Goal: Task Accomplishment & Management: Use online tool/utility

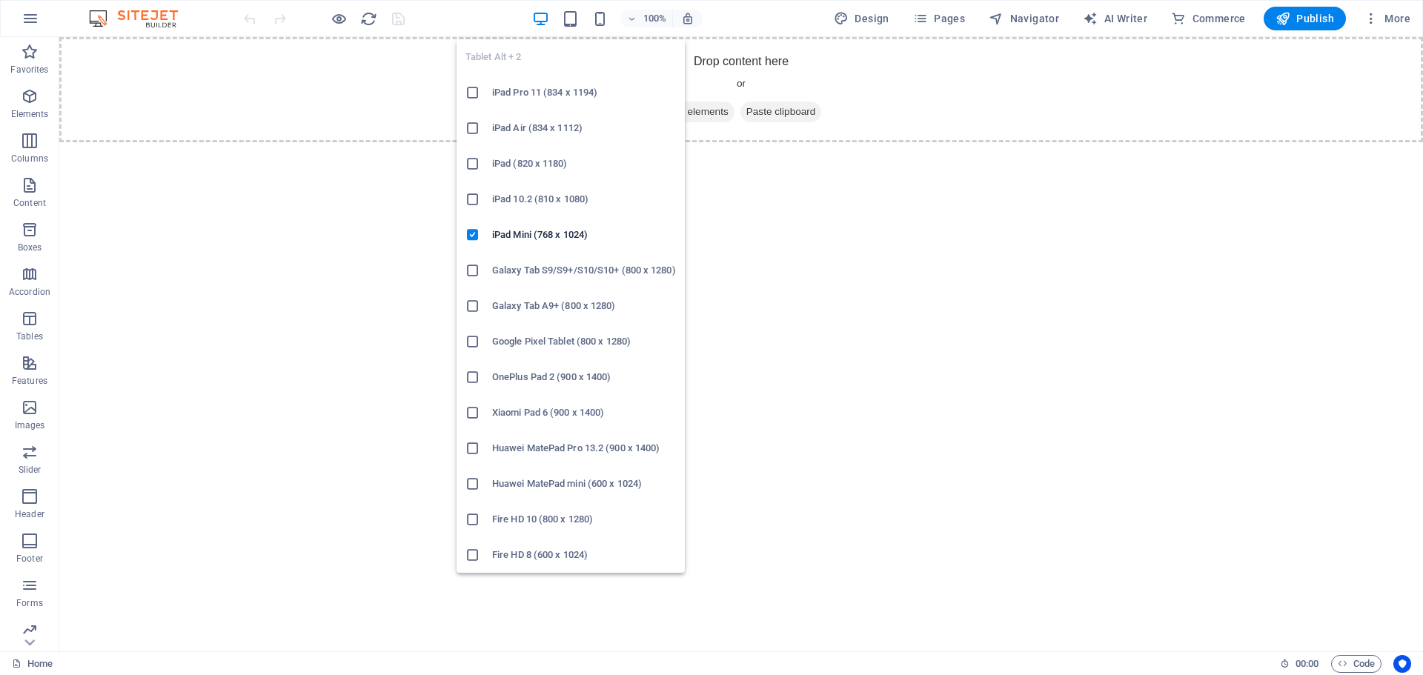
click at [474, 127] on icon at bounding box center [472, 128] width 15 height 15
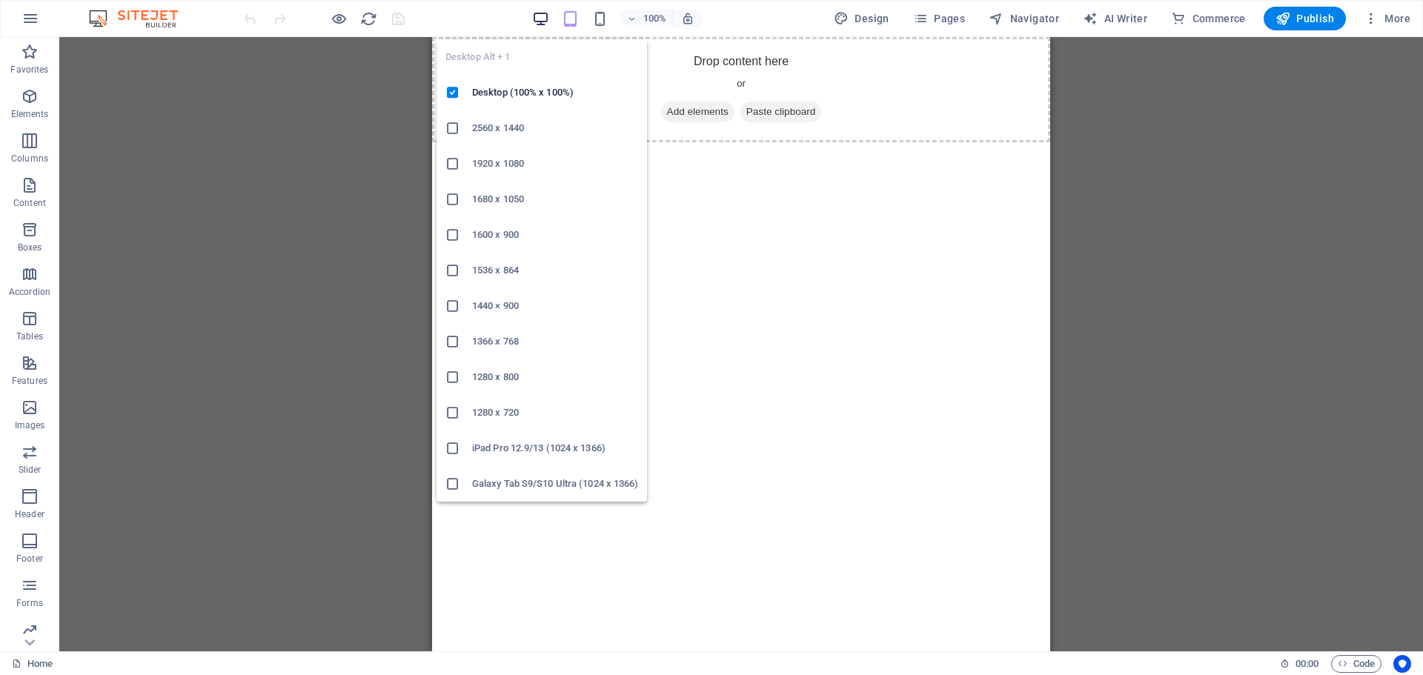
click at [547, 21] on icon "button" at bounding box center [540, 18] width 17 height 17
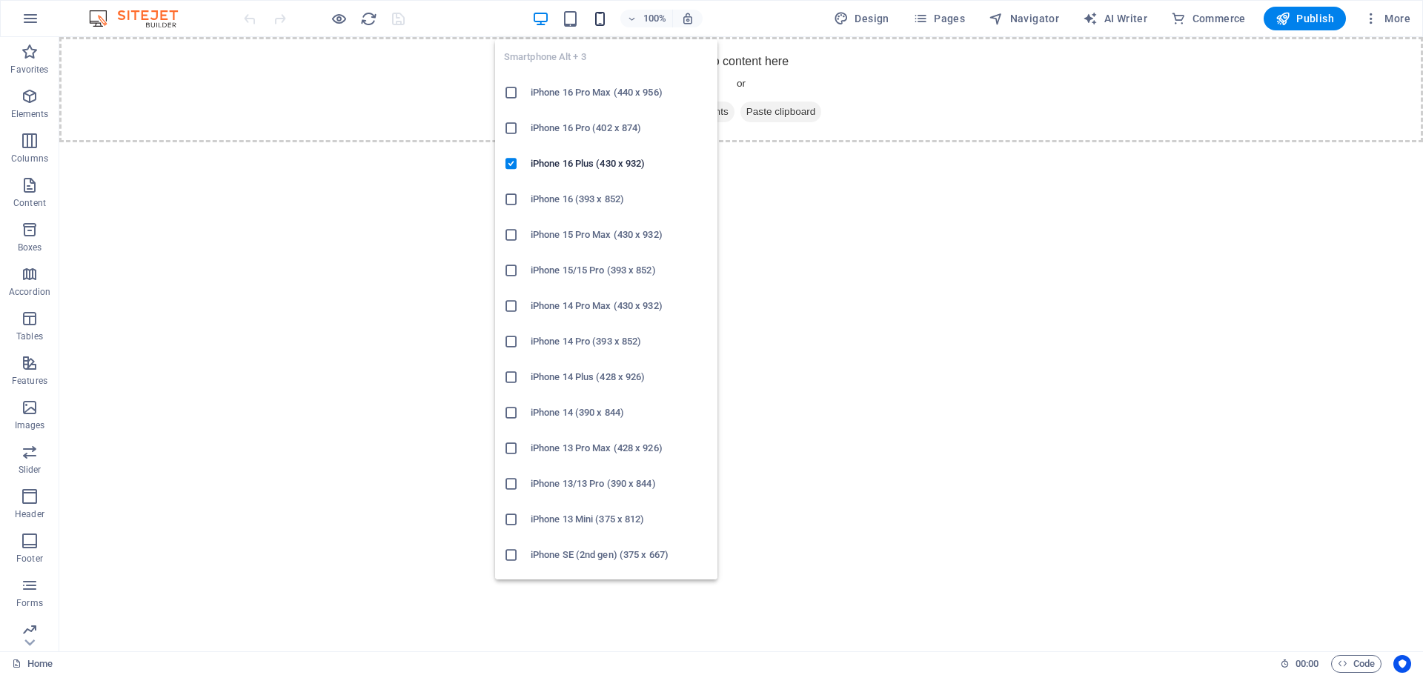
click at [600, 21] on icon "button" at bounding box center [599, 18] width 17 height 17
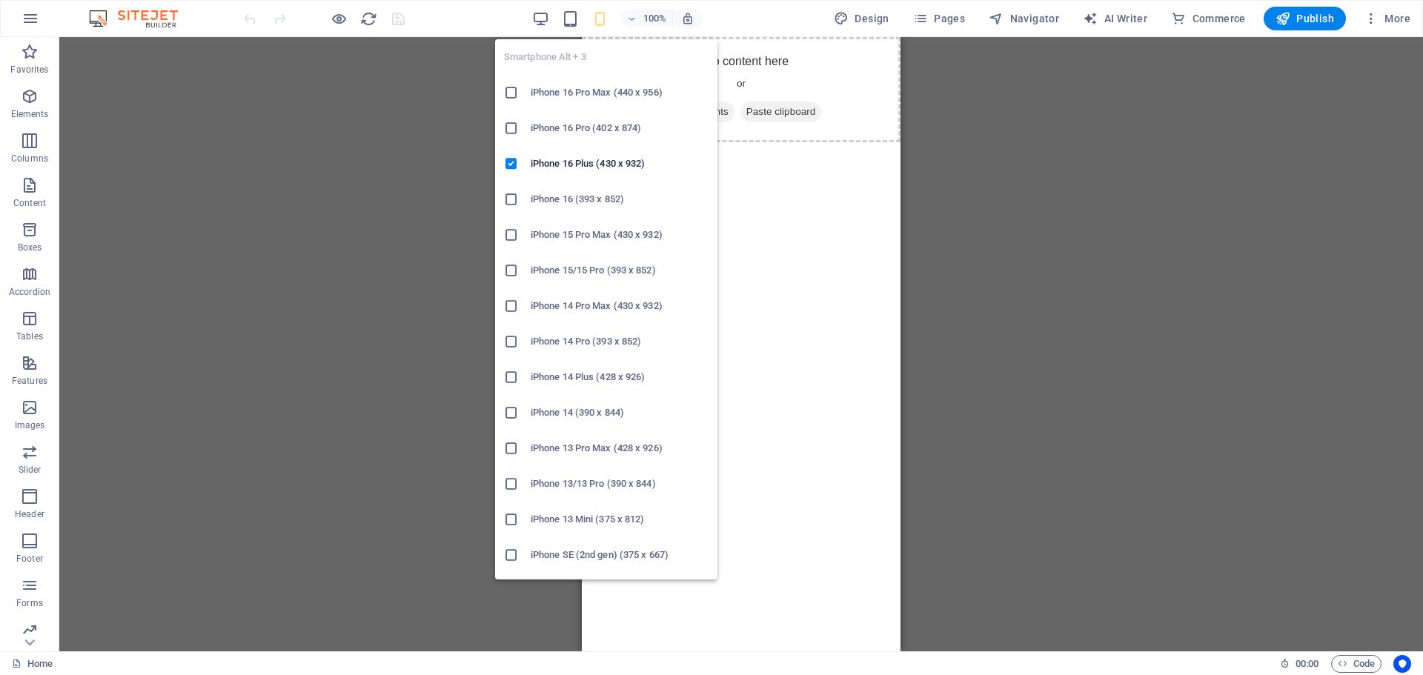
click at [558, 99] on h6 "iPhone 16 Pro Max (440 x 956)" at bounding box center [620, 93] width 178 height 18
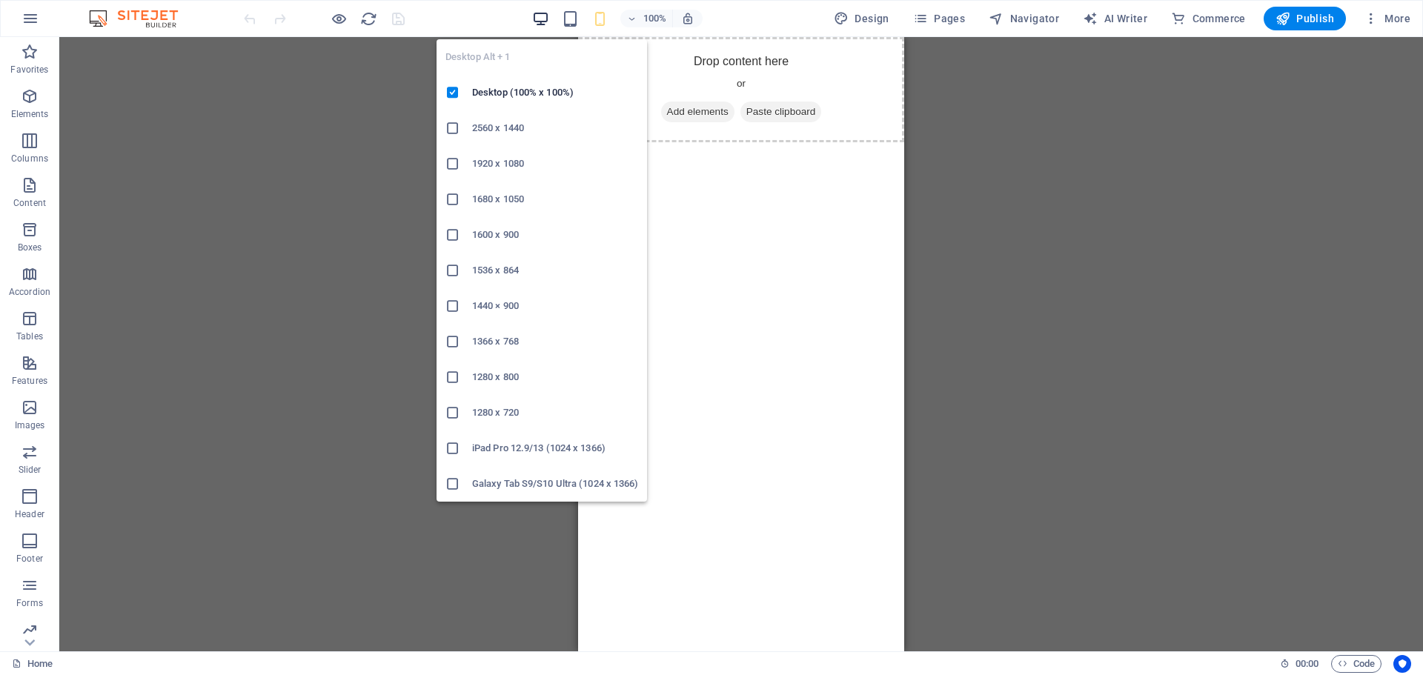
click at [543, 22] on icon "button" at bounding box center [540, 18] width 17 height 17
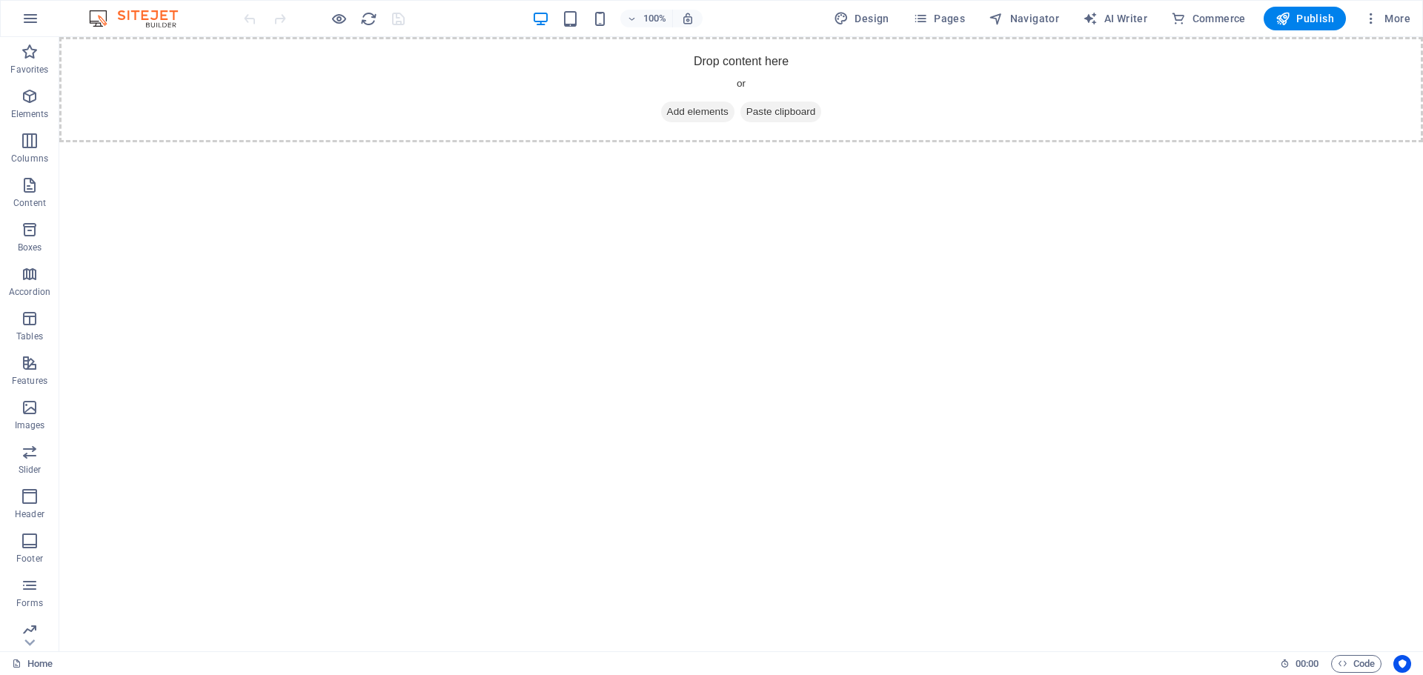
click at [206, 142] on html "Skip to main content Drop content here or Add elements Paste clipboard" at bounding box center [741, 89] width 1364 height 105
click at [38, 192] on icon "button" at bounding box center [30, 185] width 18 height 18
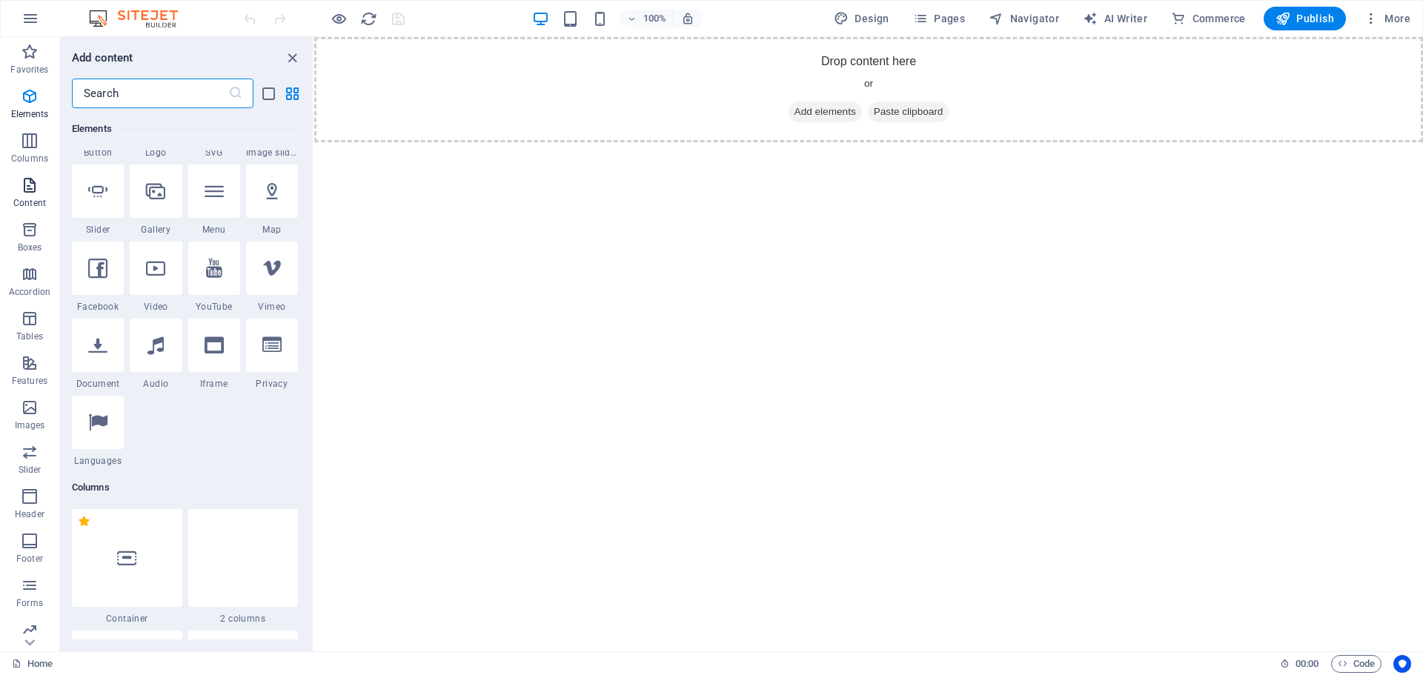
scroll to position [2593, 0]
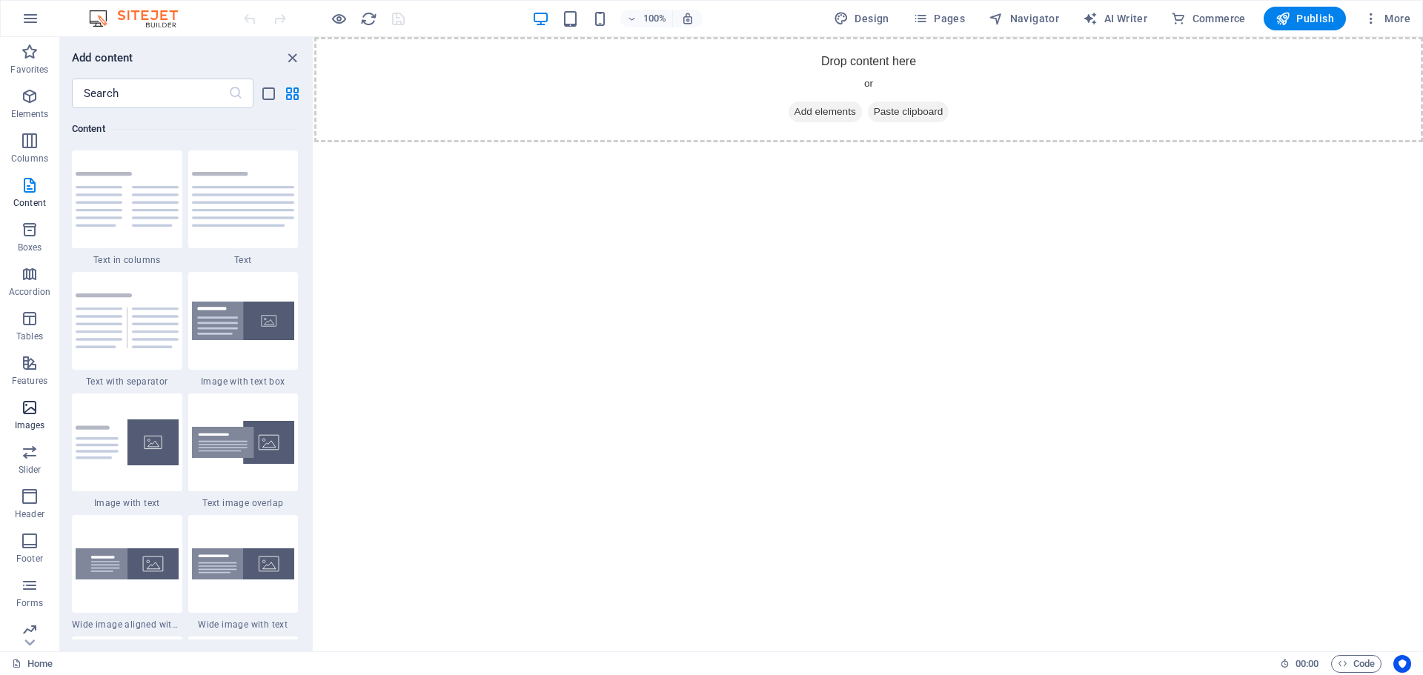
click at [36, 408] on icon "button" at bounding box center [30, 408] width 18 height 18
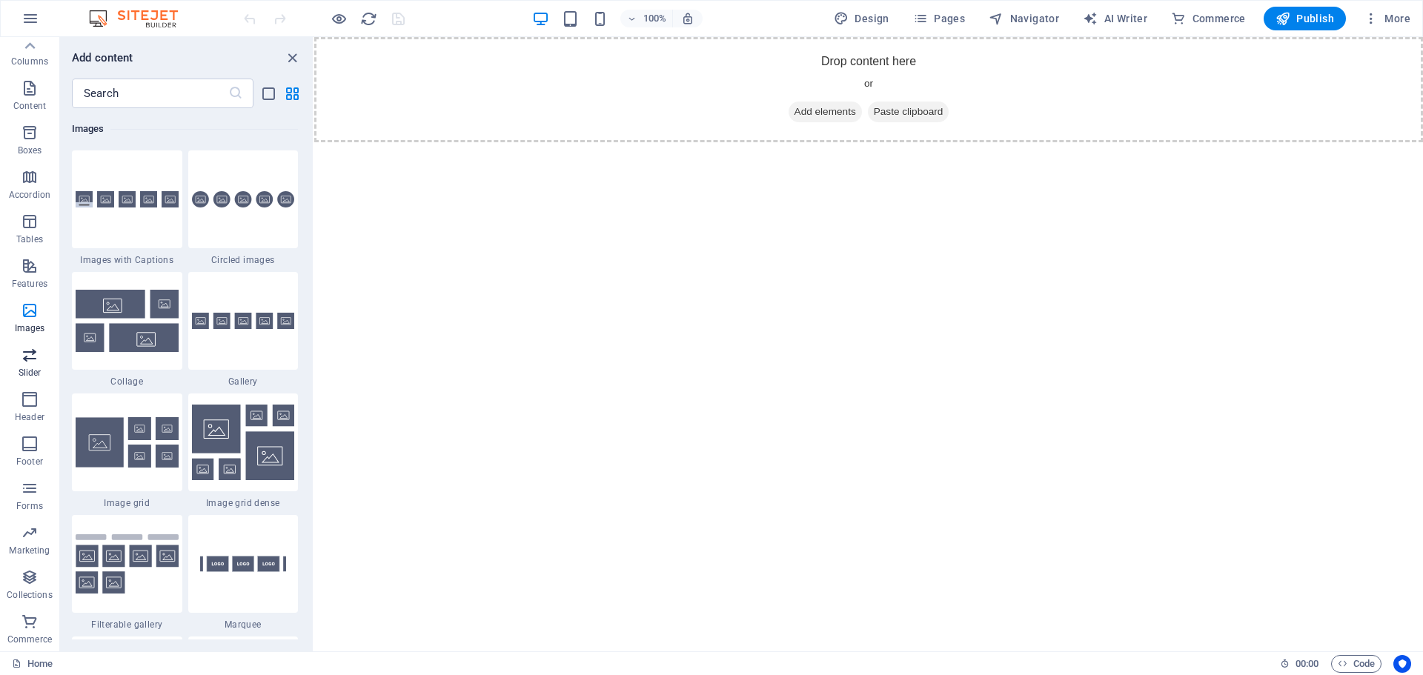
scroll to position [0, 0]
click at [40, 99] on span "Elements" at bounding box center [29, 105] width 59 height 36
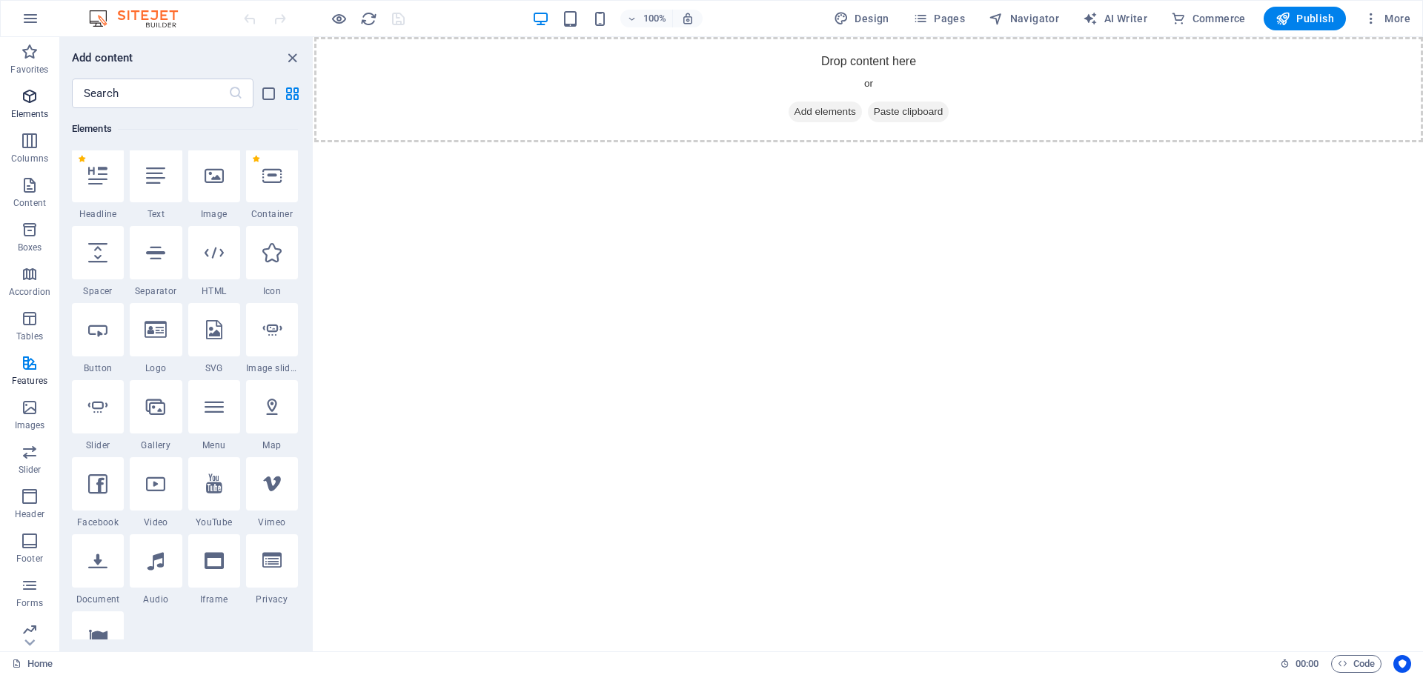
scroll to position [158, 0]
click at [30, 193] on icon "button" at bounding box center [30, 185] width 18 height 18
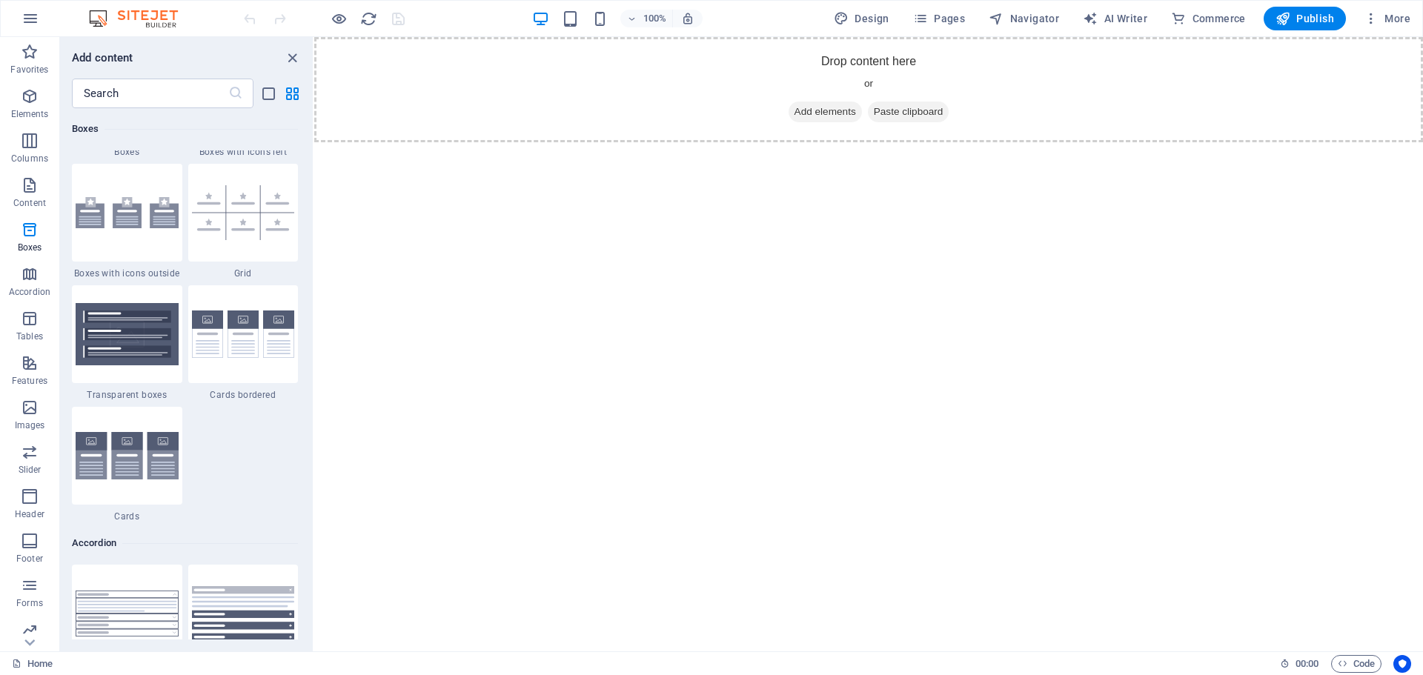
scroll to position [4372, 0]
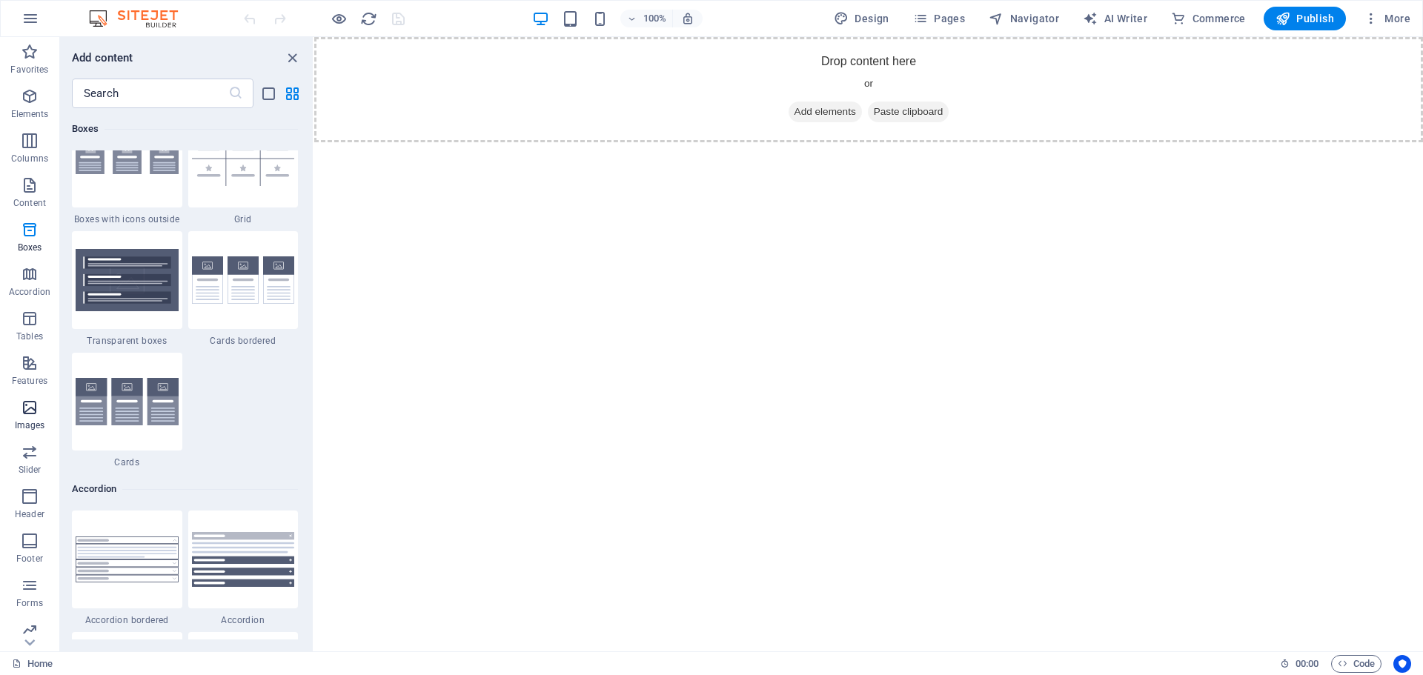
click at [29, 411] on icon "button" at bounding box center [30, 408] width 18 height 18
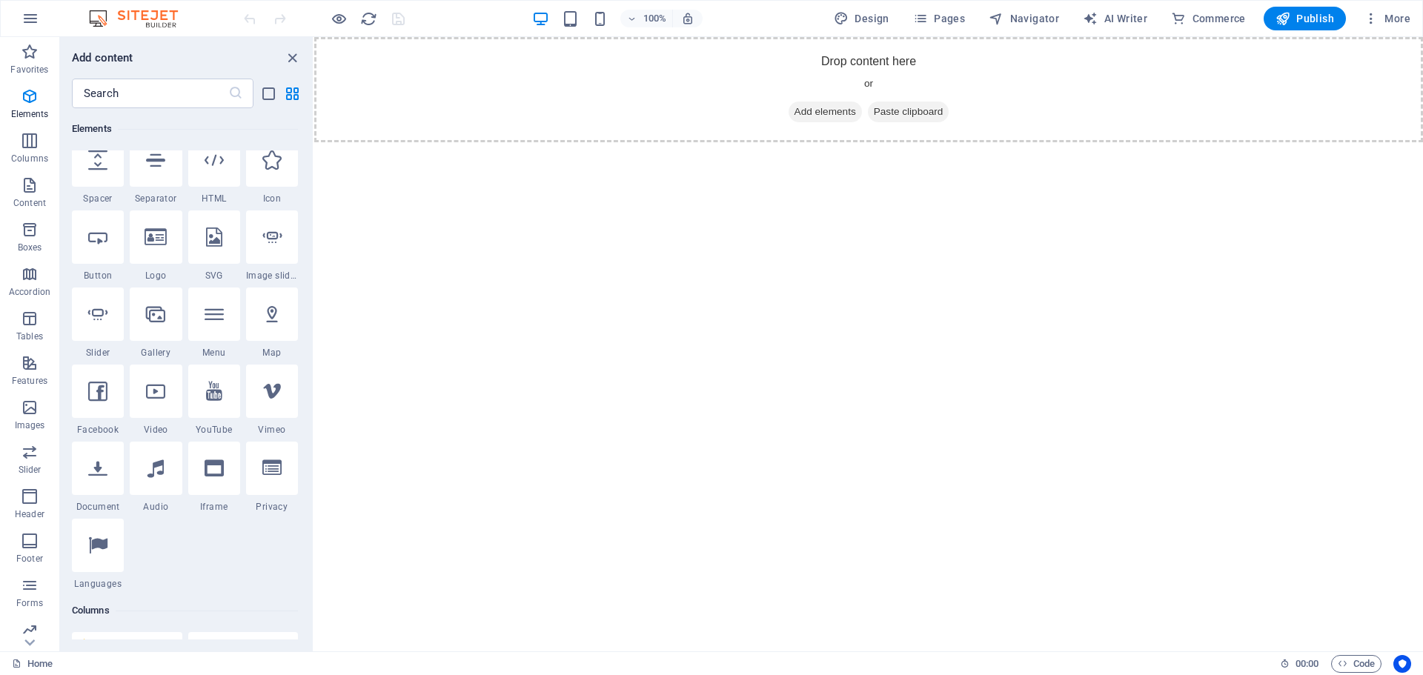
scroll to position [0, 0]
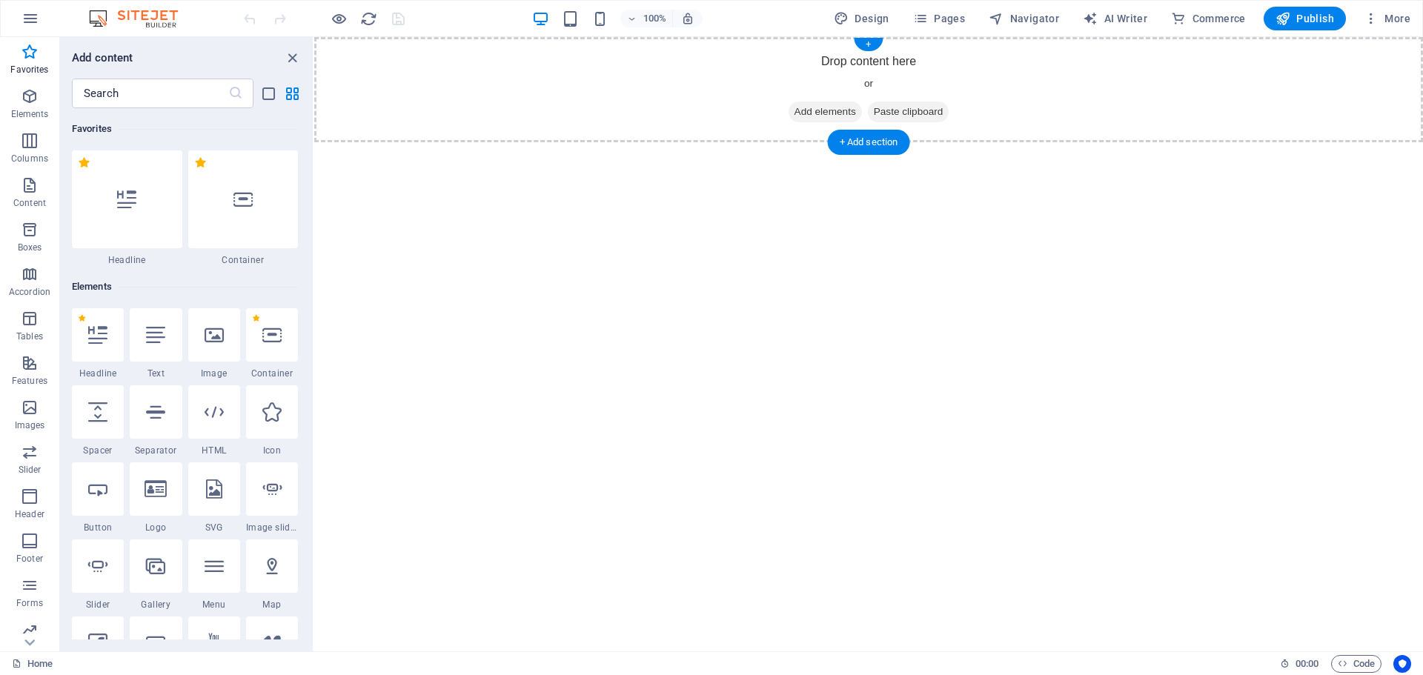
click at [808, 107] on span "Add elements" at bounding box center [825, 112] width 73 height 21
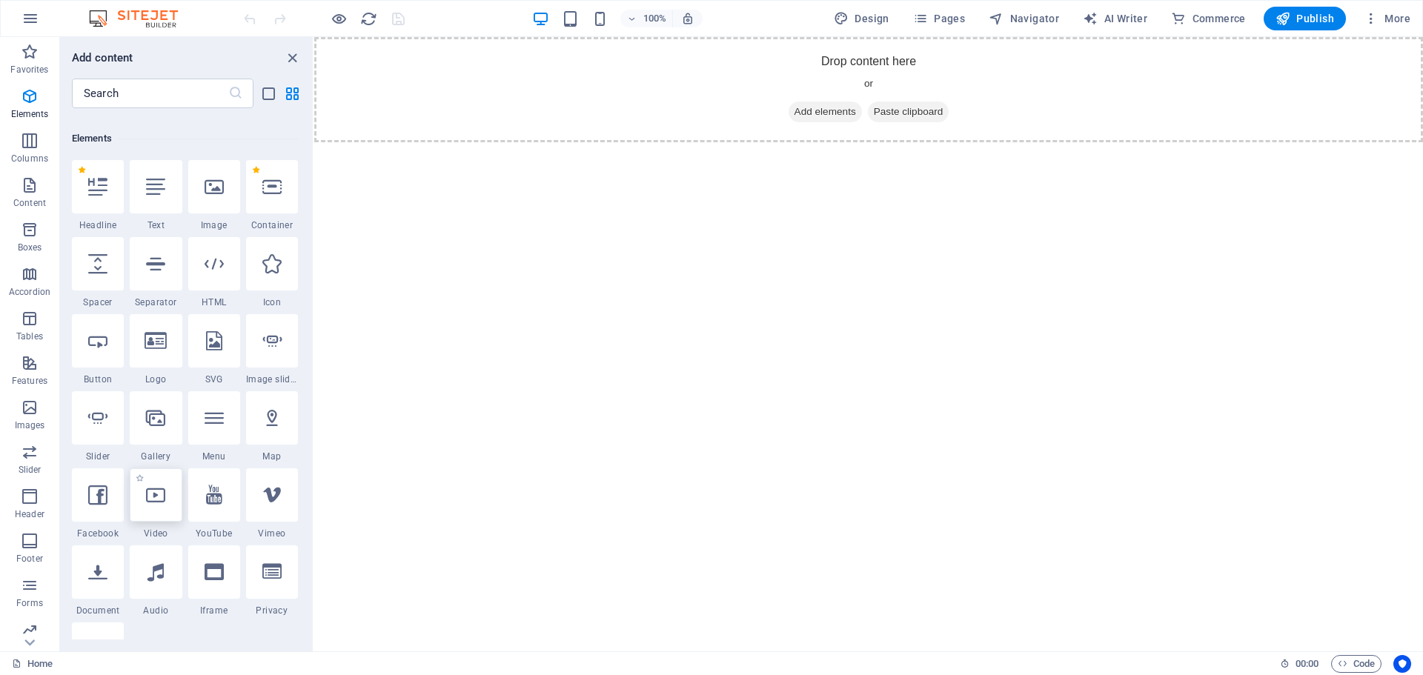
click at [156, 491] on icon at bounding box center [155, 494] width 19 height 19
select select "%"
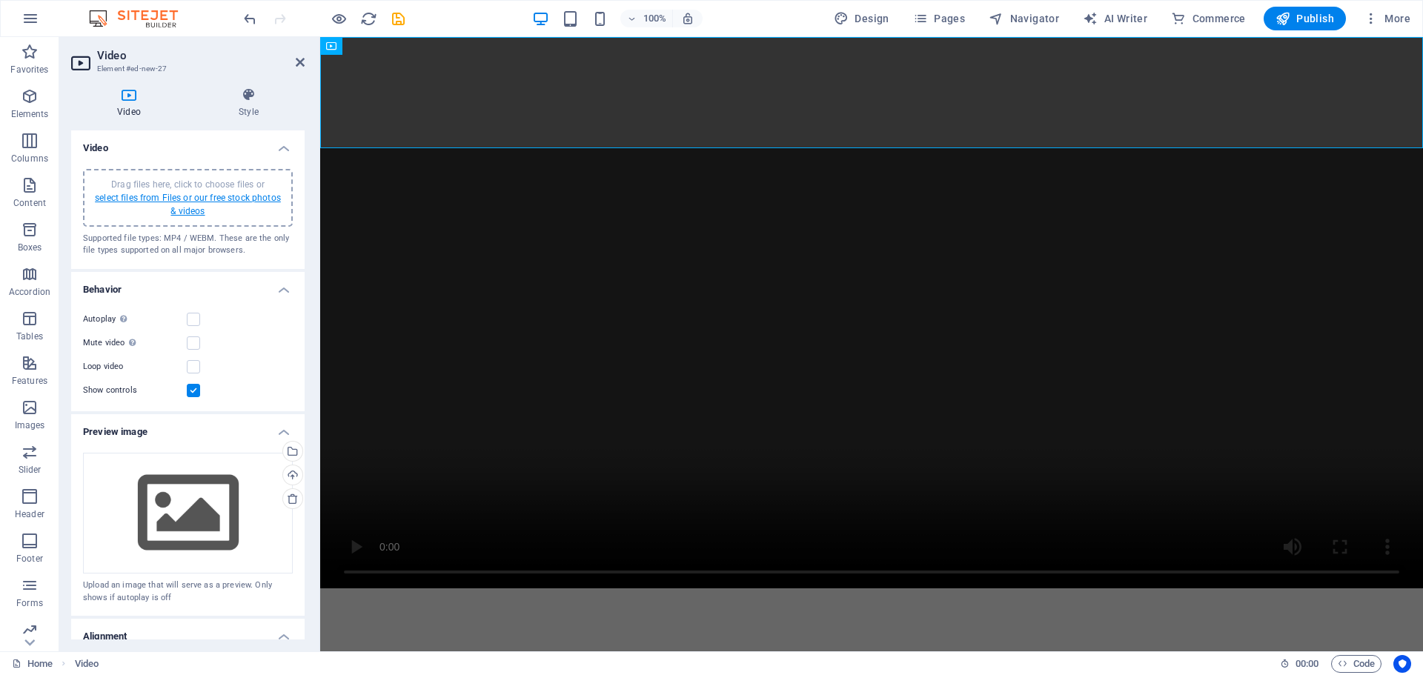
click at [197, 201] on link "select files from Files or our free stock photos & videos" at bounding box center [188, 205] width 186 height 24
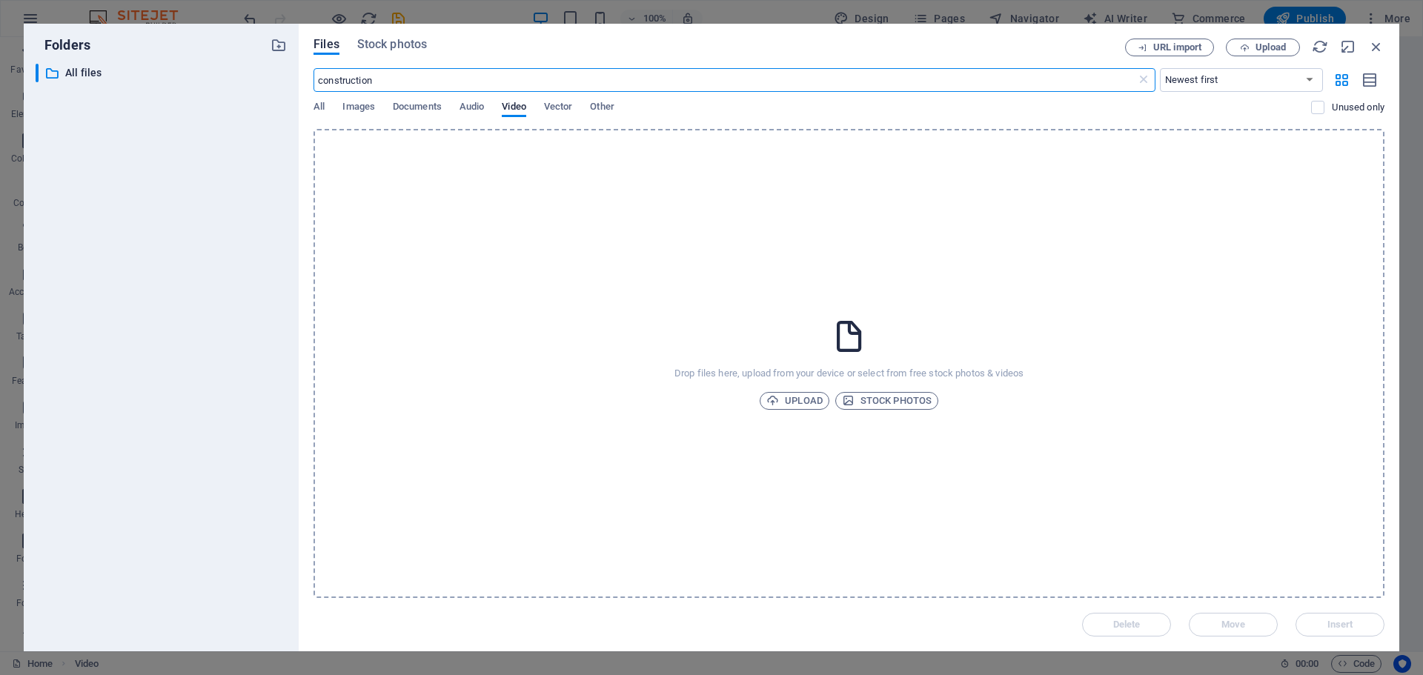
type input "construction"
click at [391, 42] on span "Stock photos" at bounding box center [392, 45] width 70 height 18
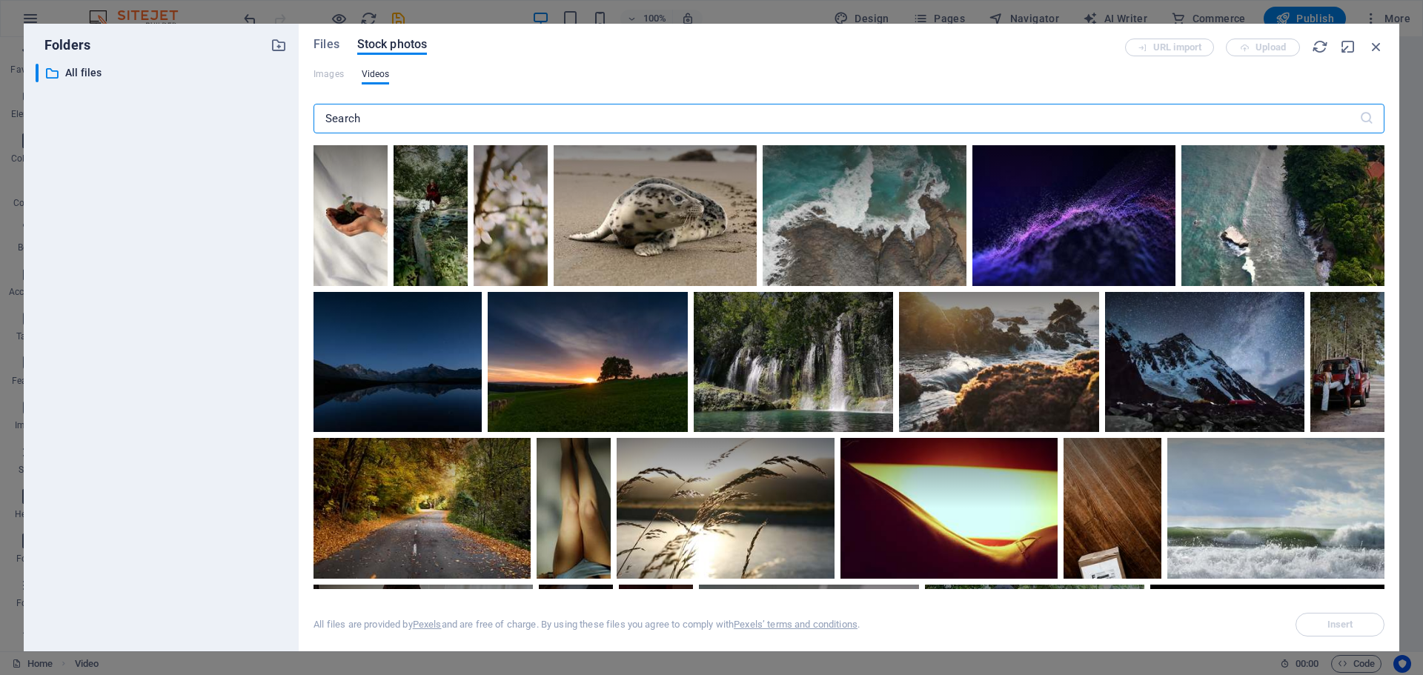
click at [373, 115] on input "text" at bounding box center [837, 119] width 1046 height 30
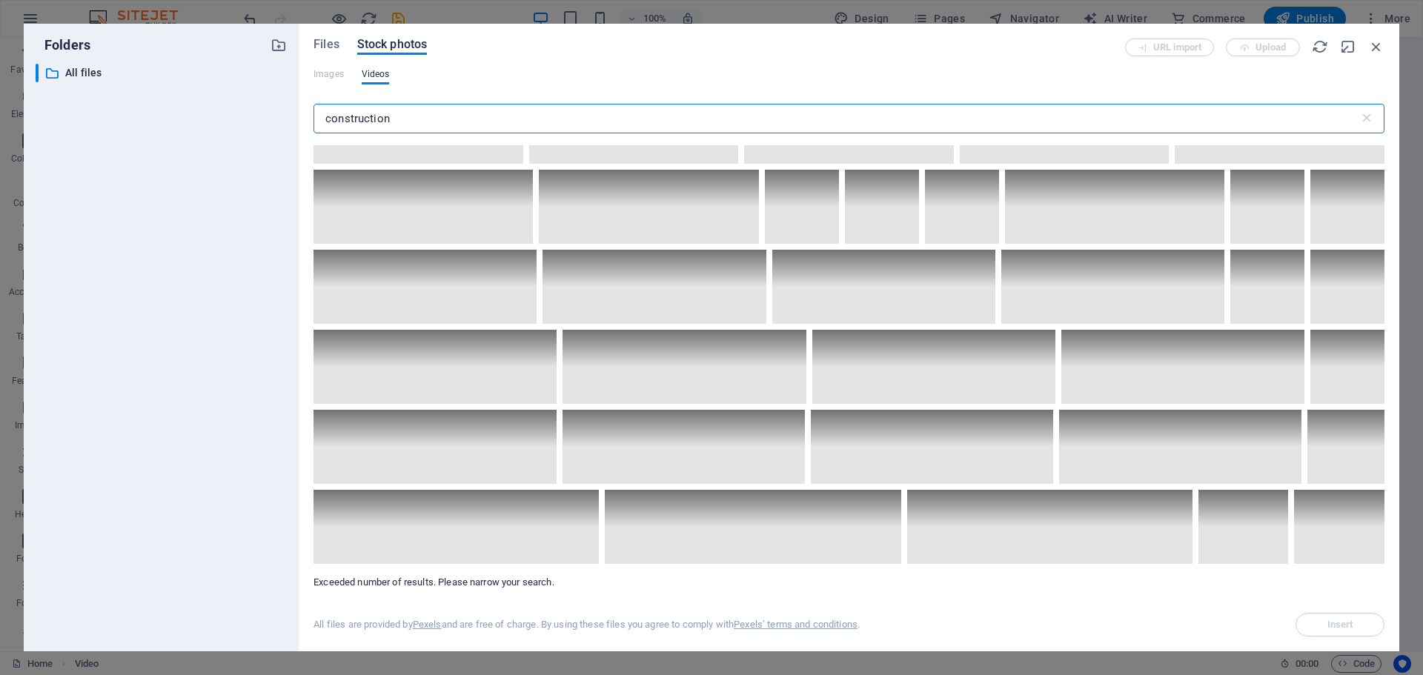
scroll to position [10080, 0]
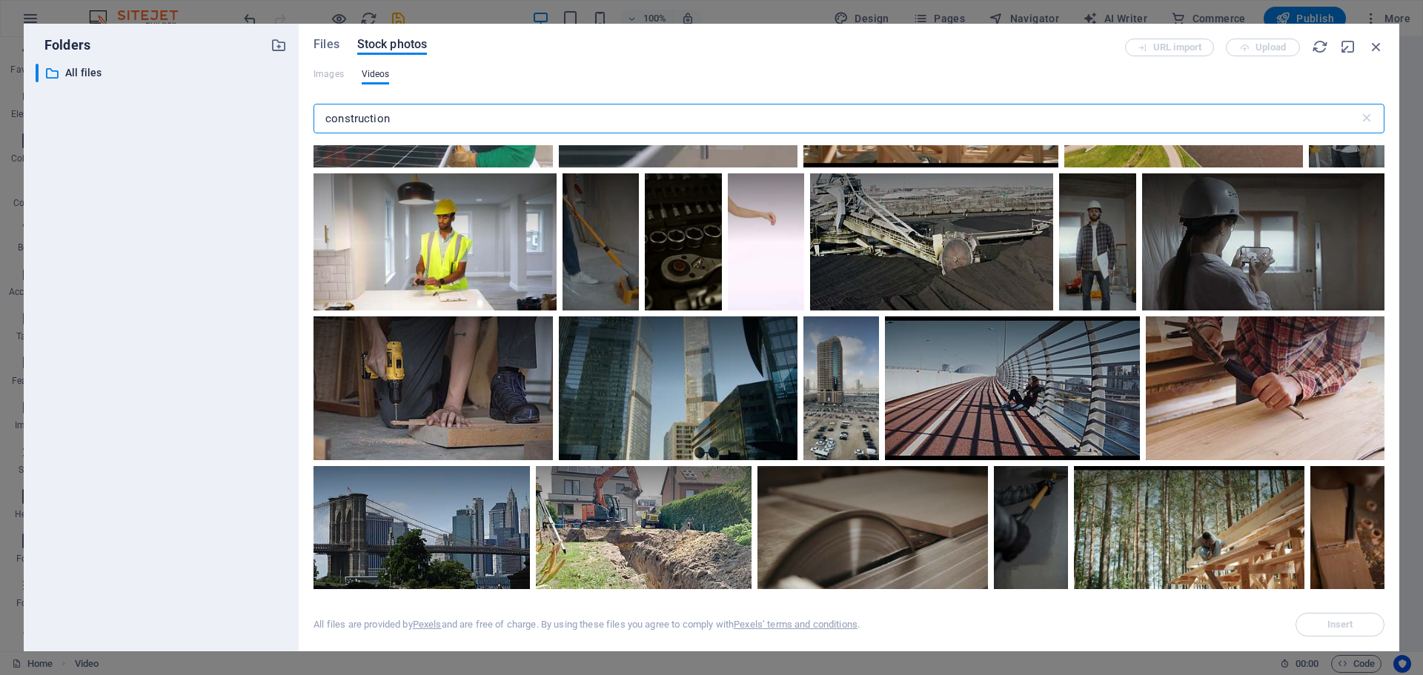
drag, startPoint x: 404, startPoint y: 115, endPoint x: 225, endPoint y: 115, distance: 179.4
click at [225, 115] on div "Folders ​ All files All files Files Stock photos URL import Upload Images Video…" at bounding box center [712, 338] width 1376 height 628
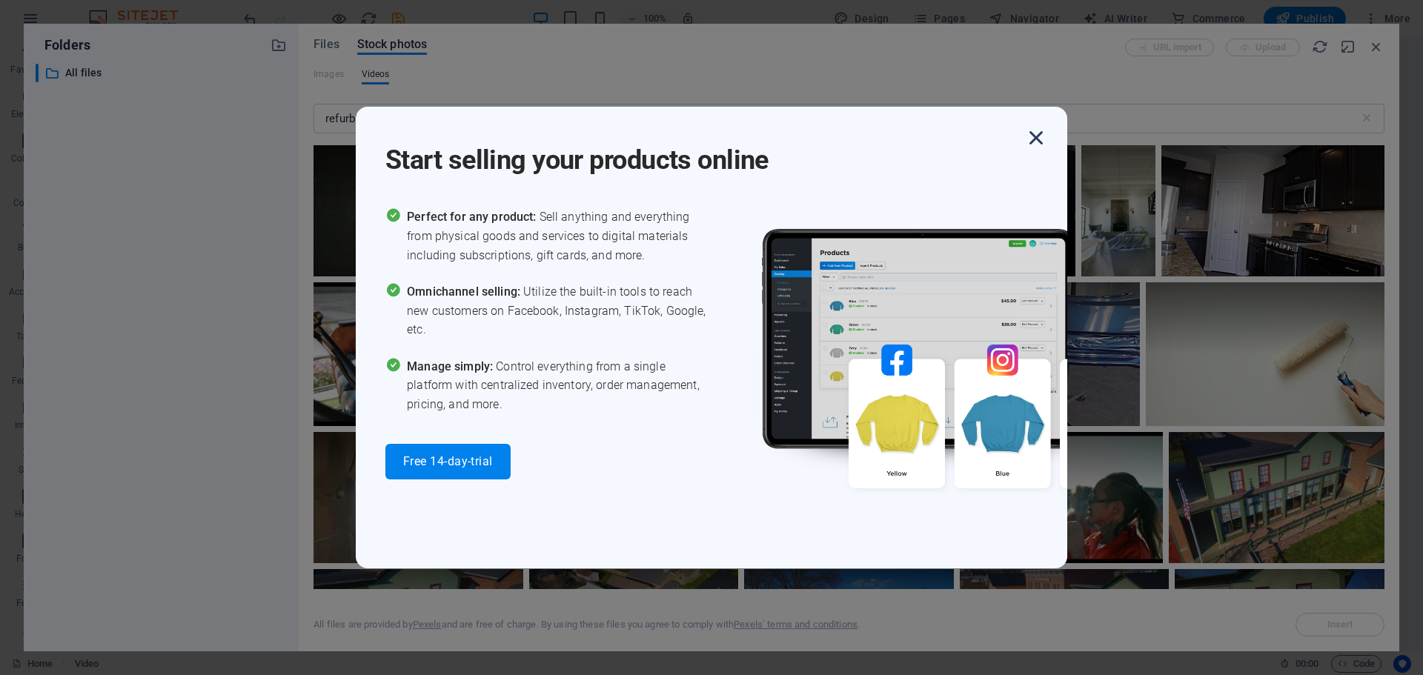
click at [1042, 136] on icon "button" at bounding box center [1036, 138] width 27 height 27
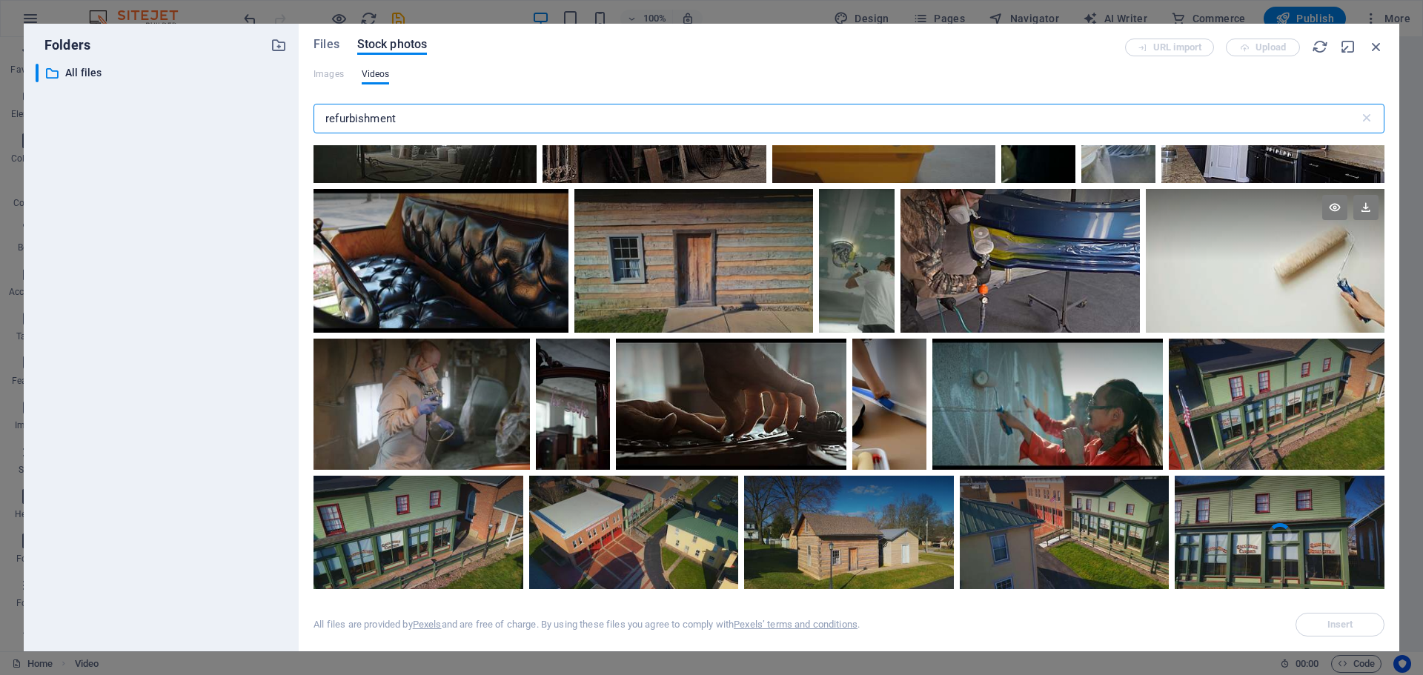
scroll to position [0, 0]
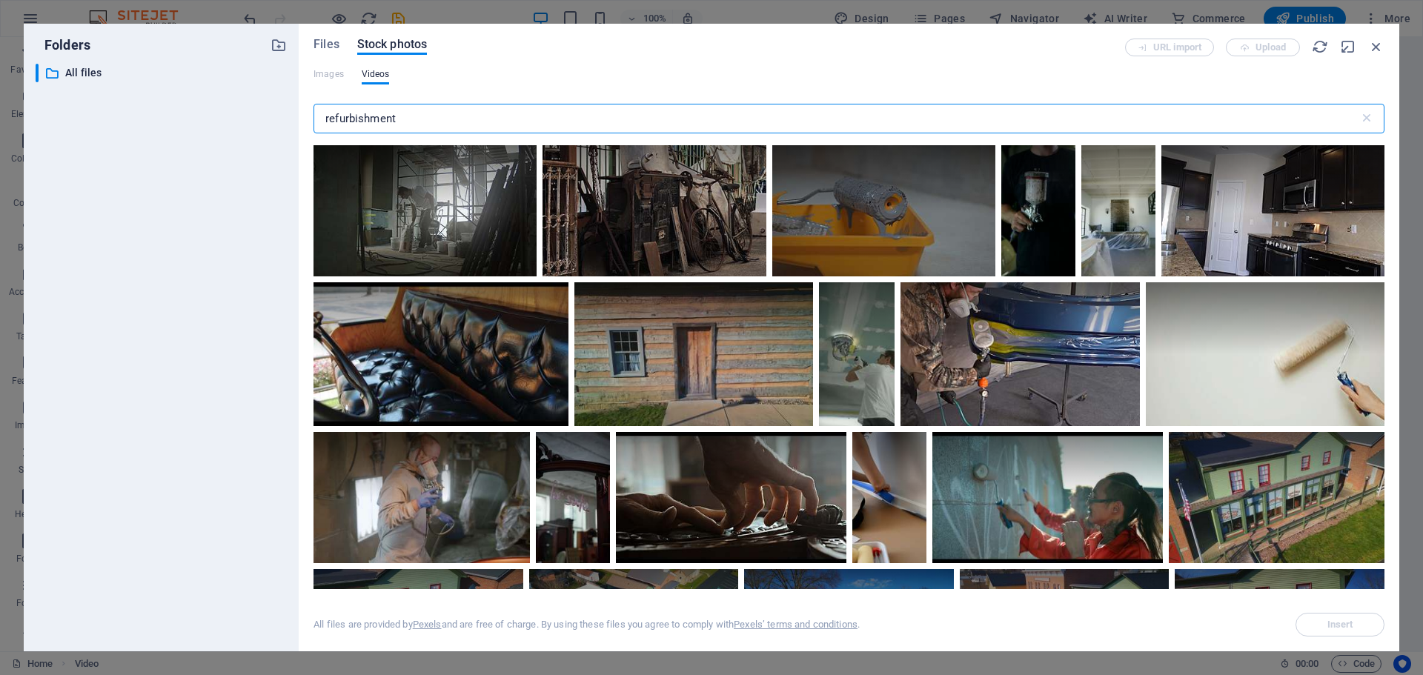
drag, startPoint x: 432, startPoint y: 119, endPoint x: 252, endPoint y: 110, distance: 180.3
click at [252, 110] on div "Folders ​ All files All files Files Stock photos URL import Upload Images Video…" at bounding box center [712, 338] width 1376 height 628
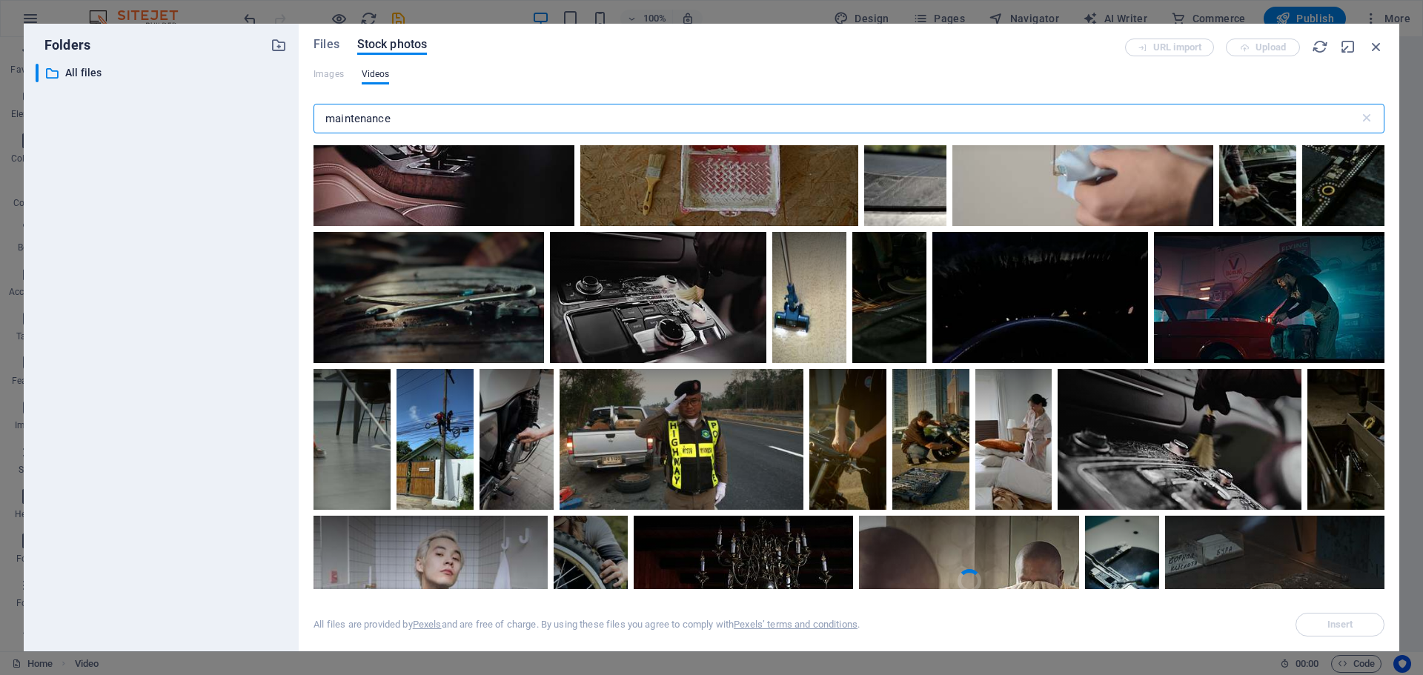
scroll to position [3160, 0]
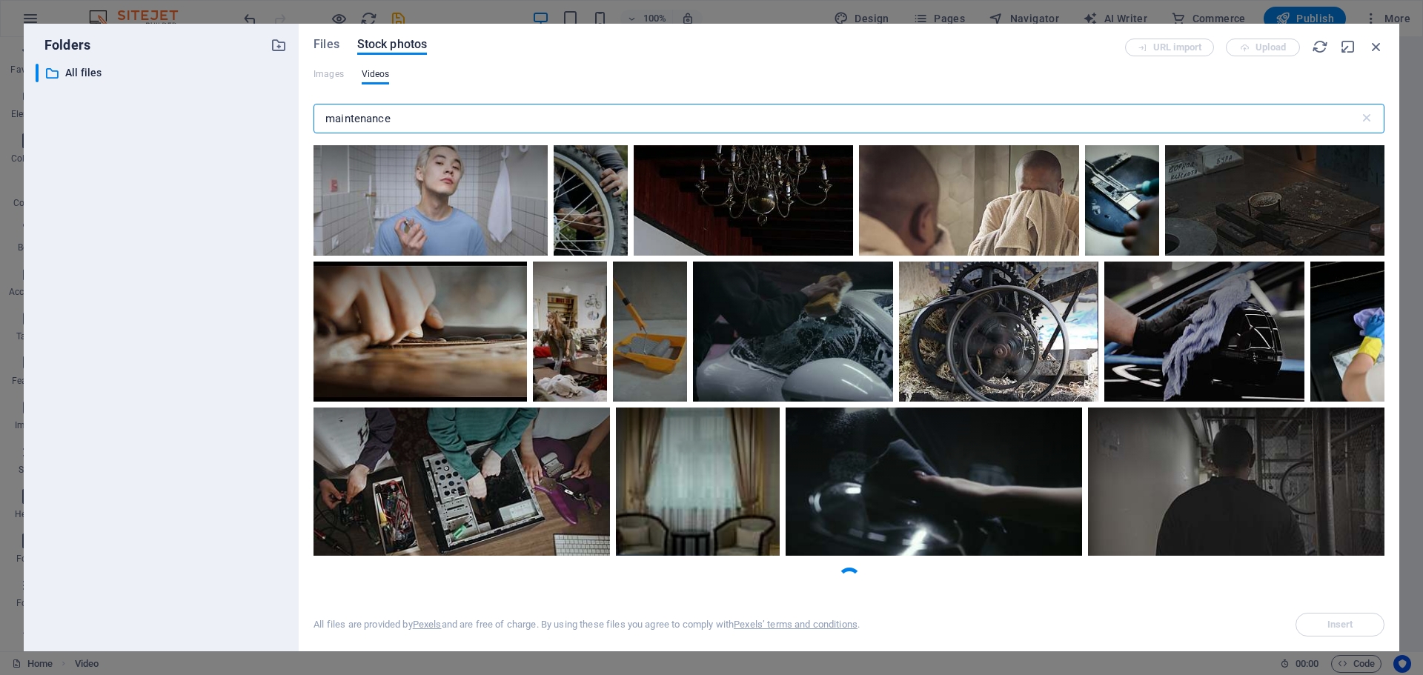
drag, startPoint x: 427, startPoint y: 121, endPoint x: 151, endPoint y: 111, distance: 275.9
click at [151, 111] on div "Folders ​ All files All files Files Stock photos URL import Upload Images Video…" at bounding box center [712, 338] width 1376 height 628
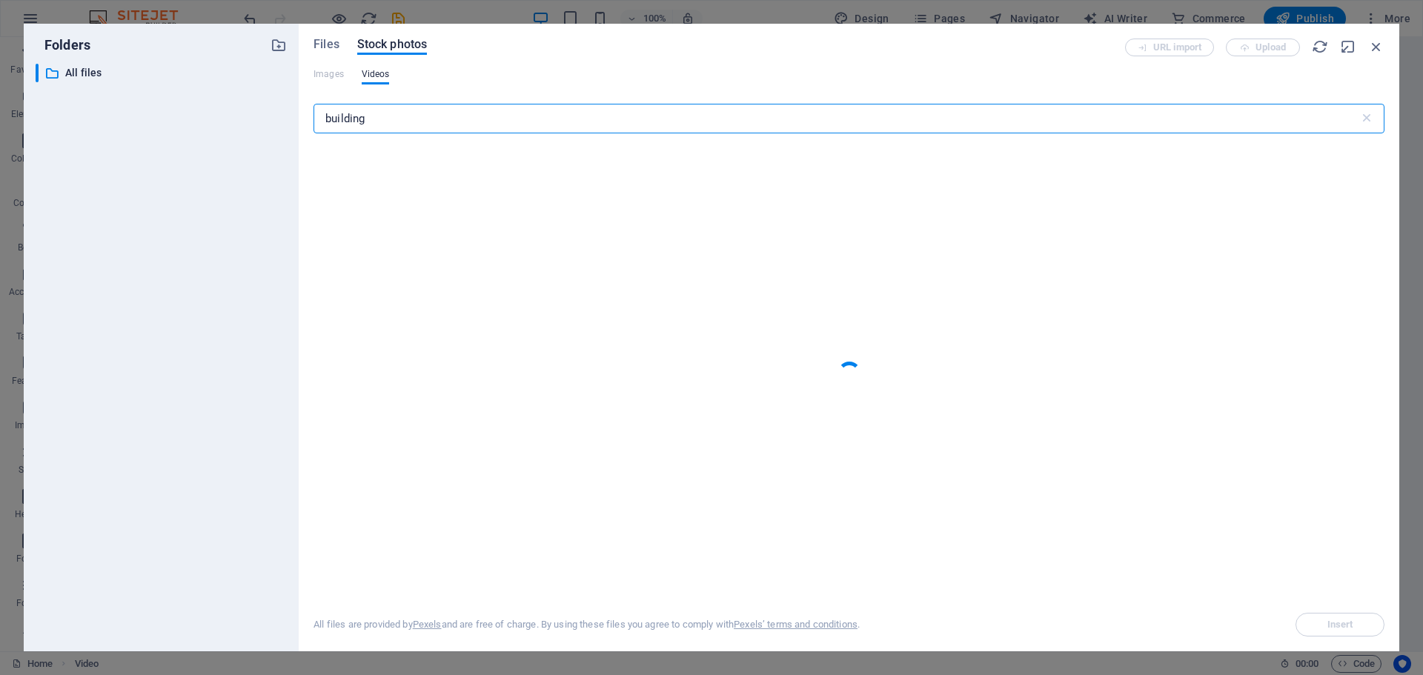
click at [394, 119] on input "building" at bounding box center [837, 119] width 1046 height 30
type input "building"
